Goal: Navigation & Orientation: Find specific page/section

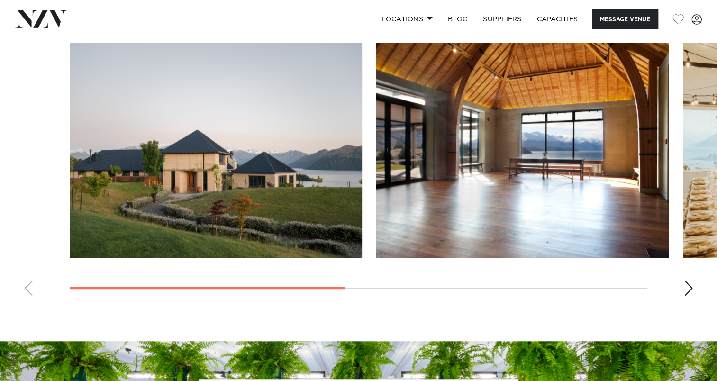
scroll to position [723, 0]
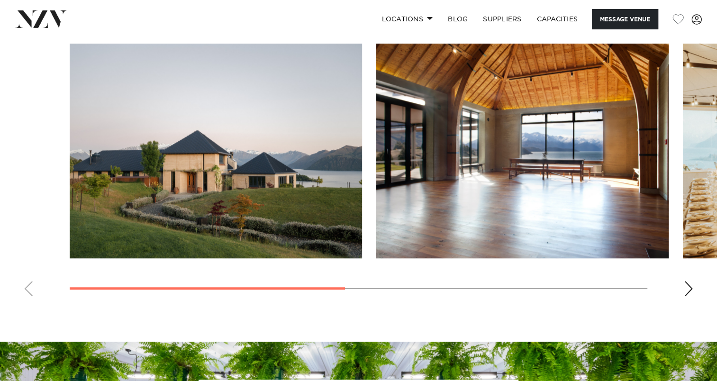
click at [682, 291] on swiper-container at bounding box center [358, 174] width 717 height 260
click at [688, 288] on div "Next slide" at bounding box center [687, 288] width 9 height 15
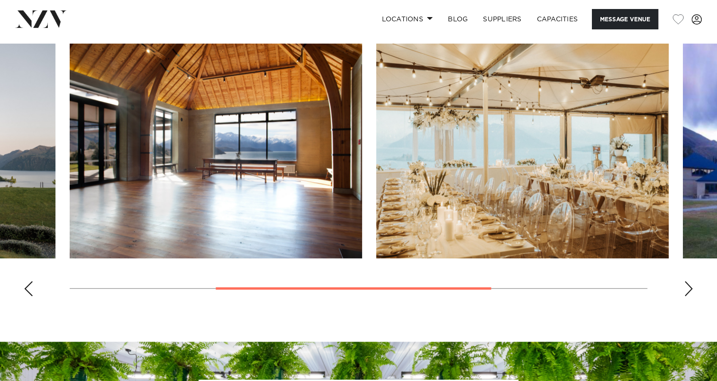
click at [688, 288] on div "Next slide" at bounding box center [687, 288] width 9 height 15
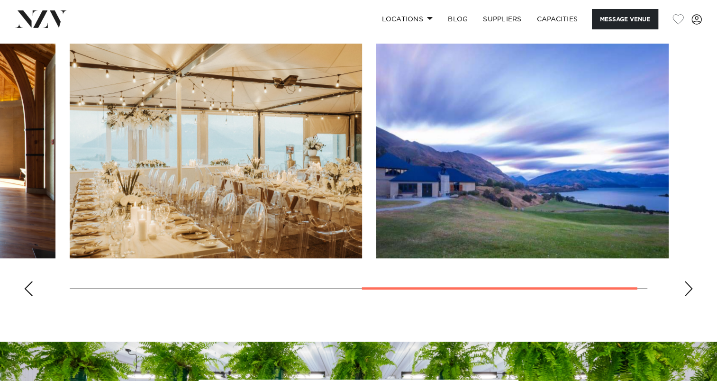
click at [688, 288] on div "Next slide" at bounding box center [687, 288] width 9 height 15
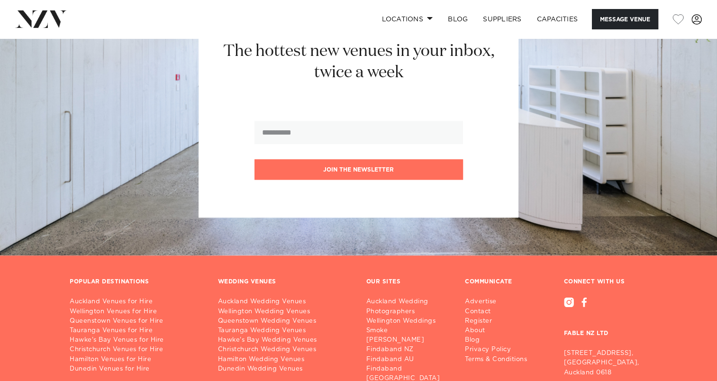
scroll to position [1213, 0]
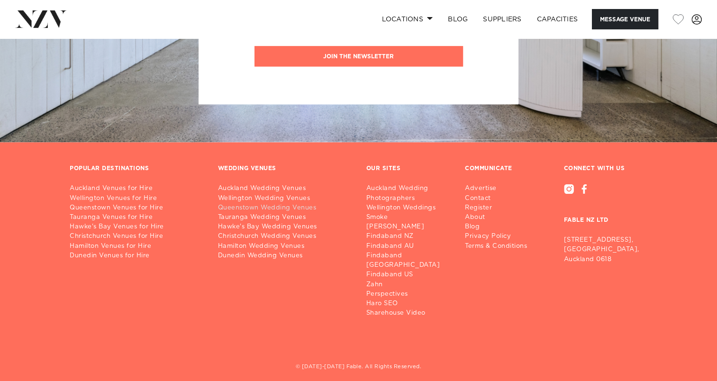
click at [257, 208] on link "Queenstown Wedding Venues" at bounding box center [284, 207] width 133 height 9
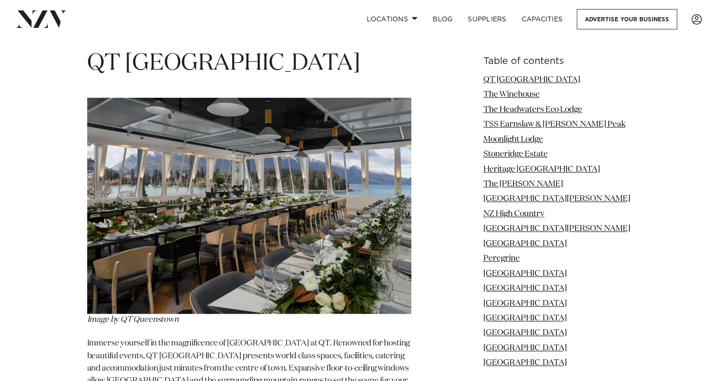
scroll to position [1188, 0]
click at [539, 90] on link "The Winehouse" at bounding box center [511, 94] width 56 height 8
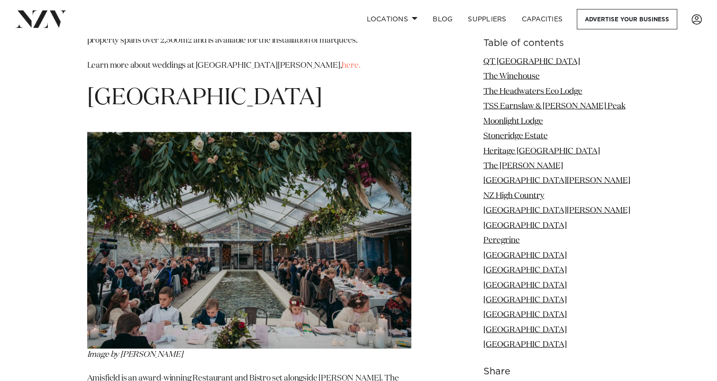
scroll to position [5633, 0]
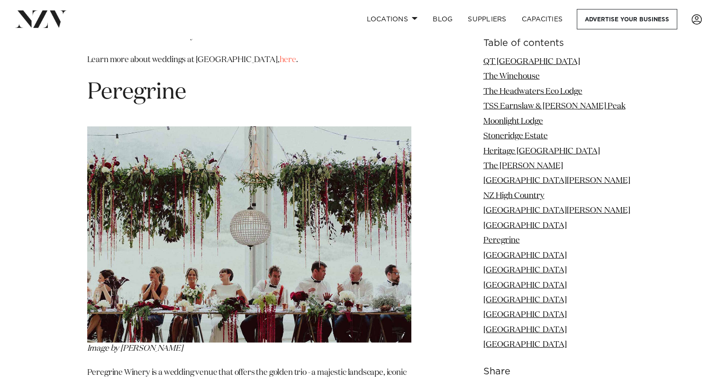
scroll to position [6080, 0]
